Goal: Information Seeking & Learning: Find specific fact

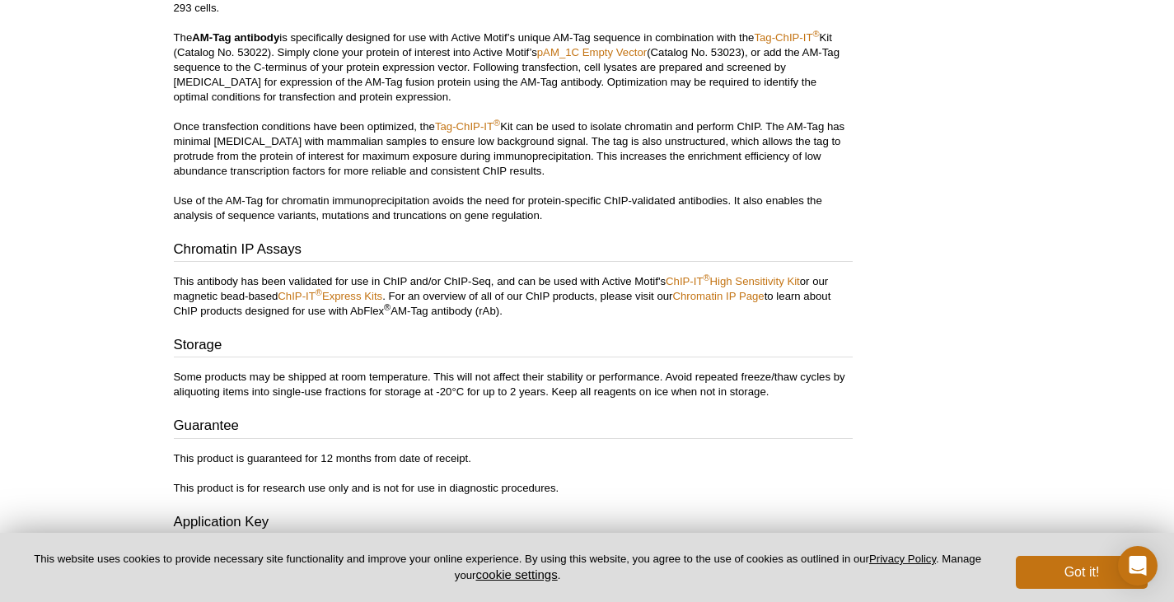
scroll to position [1863, 0]
click at [1049, 576] on button "Got it!" at bounding box center [1082, 572] width 132 height 33
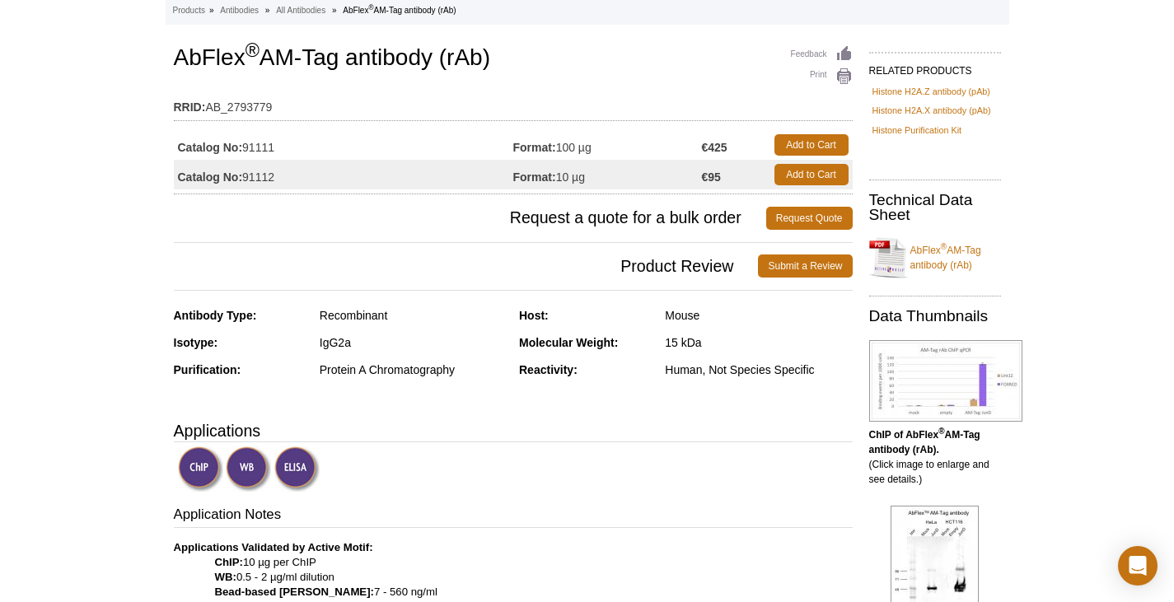
scroll to position [0, 0]
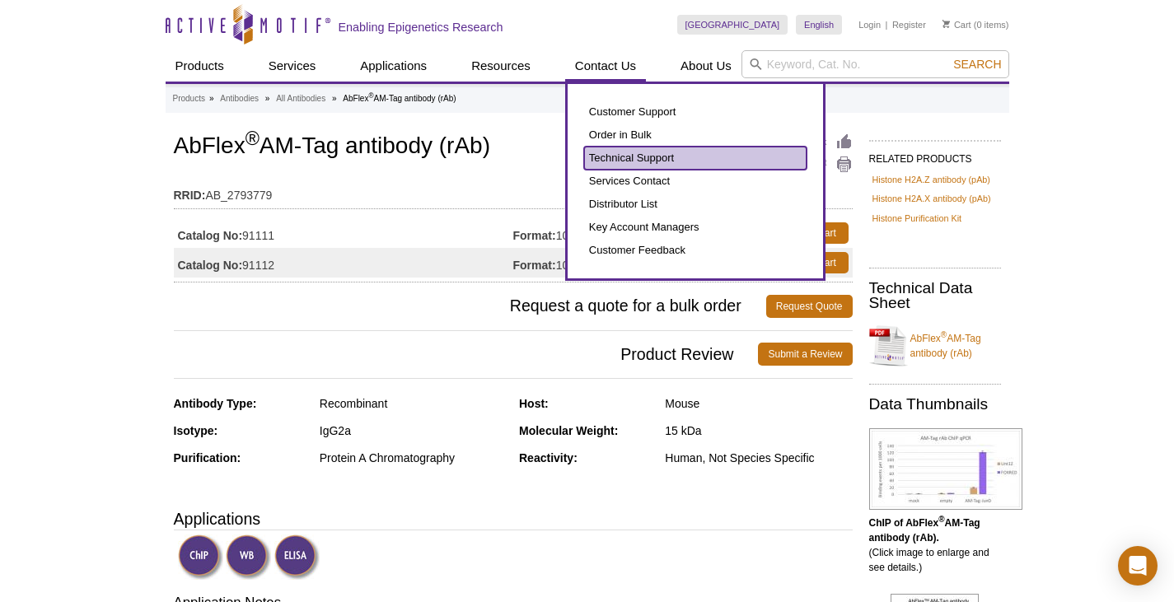
click at [669, 152] on link "Technical Support" at bounding box center [695, 158] width 222 height 23
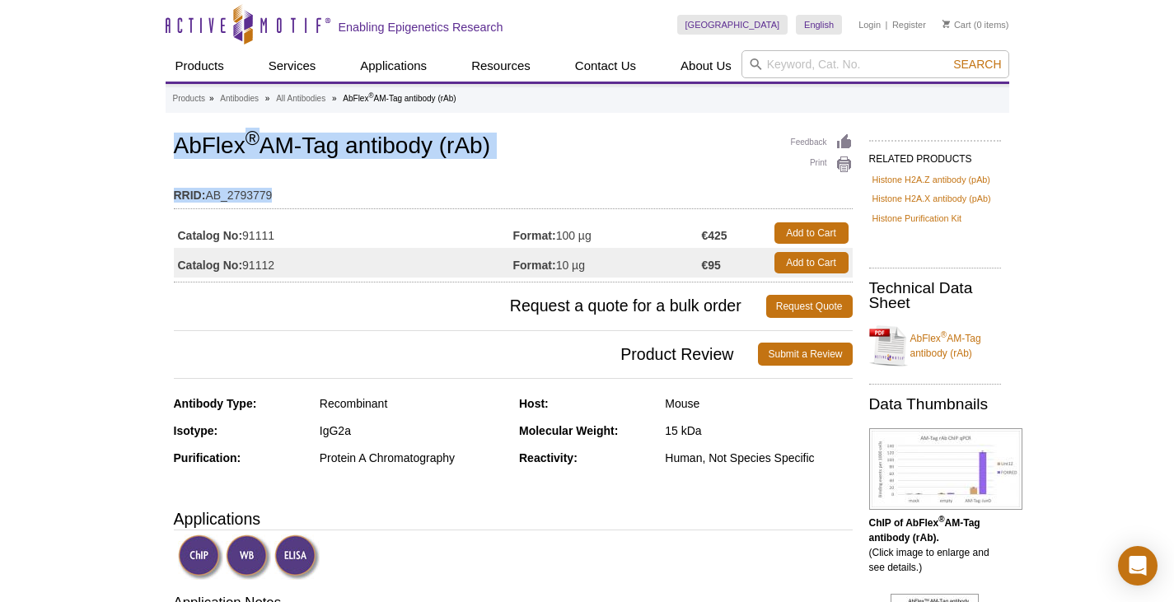
drag, startPoint x: 298, startPoint y: 192, endPoint x: 217, endPoint y: 134, distance: 99.9
copy div "AbFlex ® AM-Tag antibody (rAb) RRID: AB_2793779"
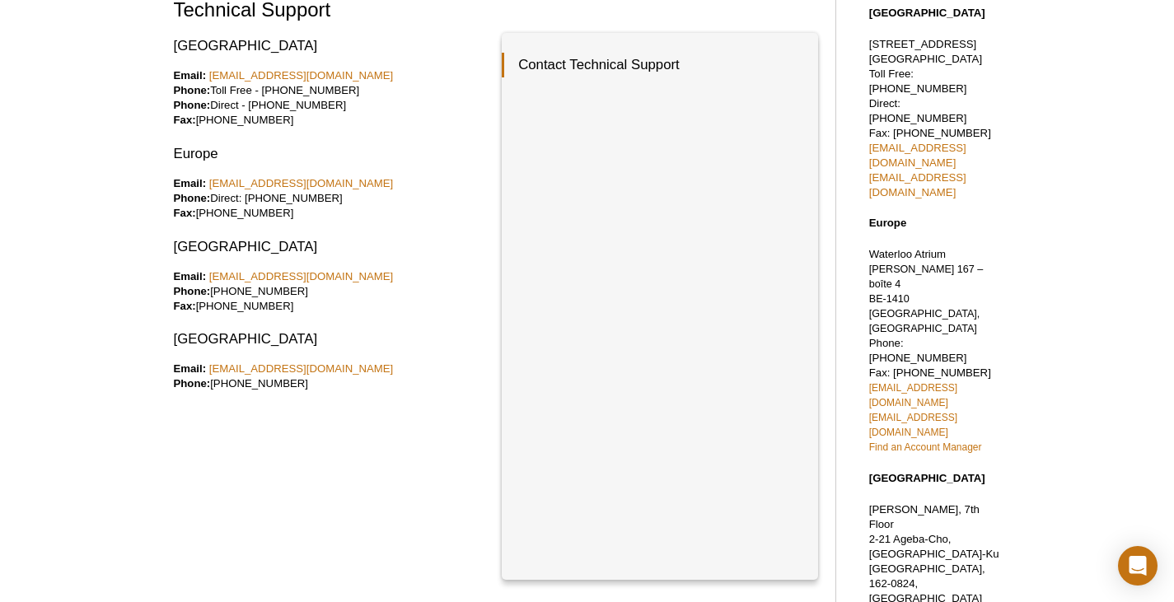
scroll to position [109, 0]
